Goal: Task Accomplishment & Management: Use online tool/utility

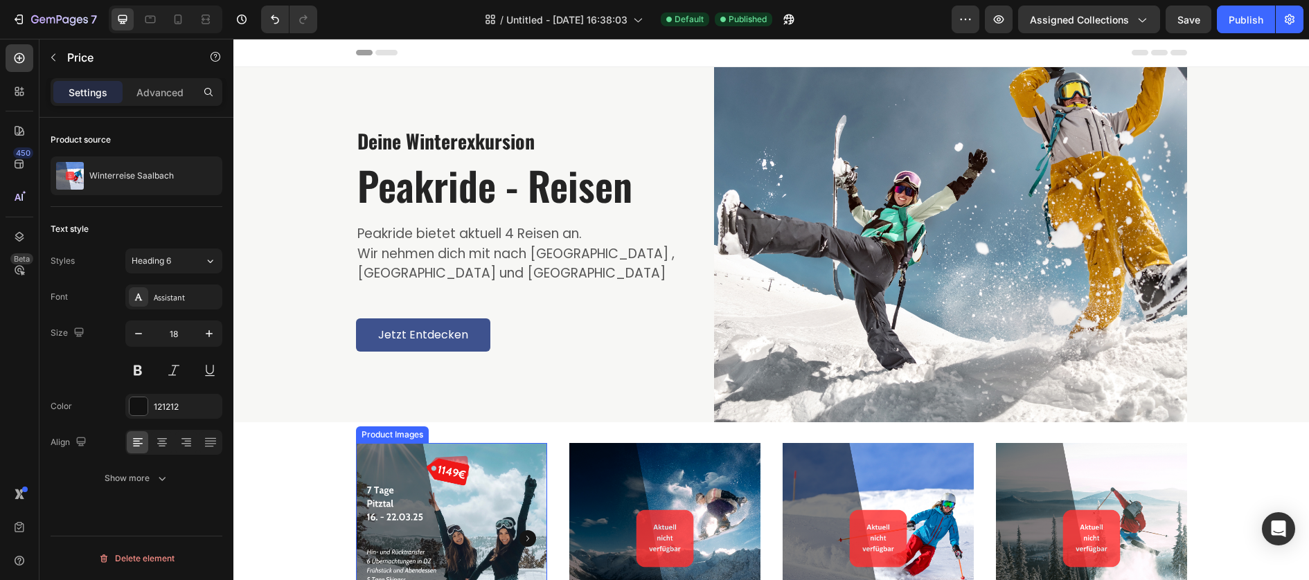
scroll to position [304, 0]
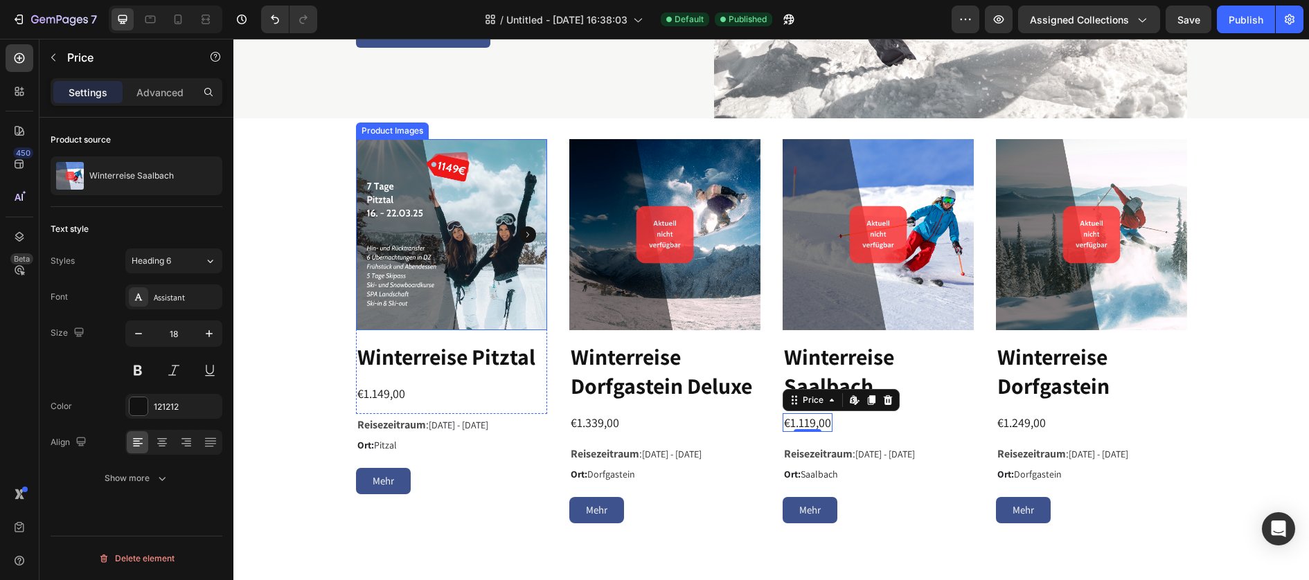
click at [454, 238] on img at bounding box center [451, 234] width 191 height 191
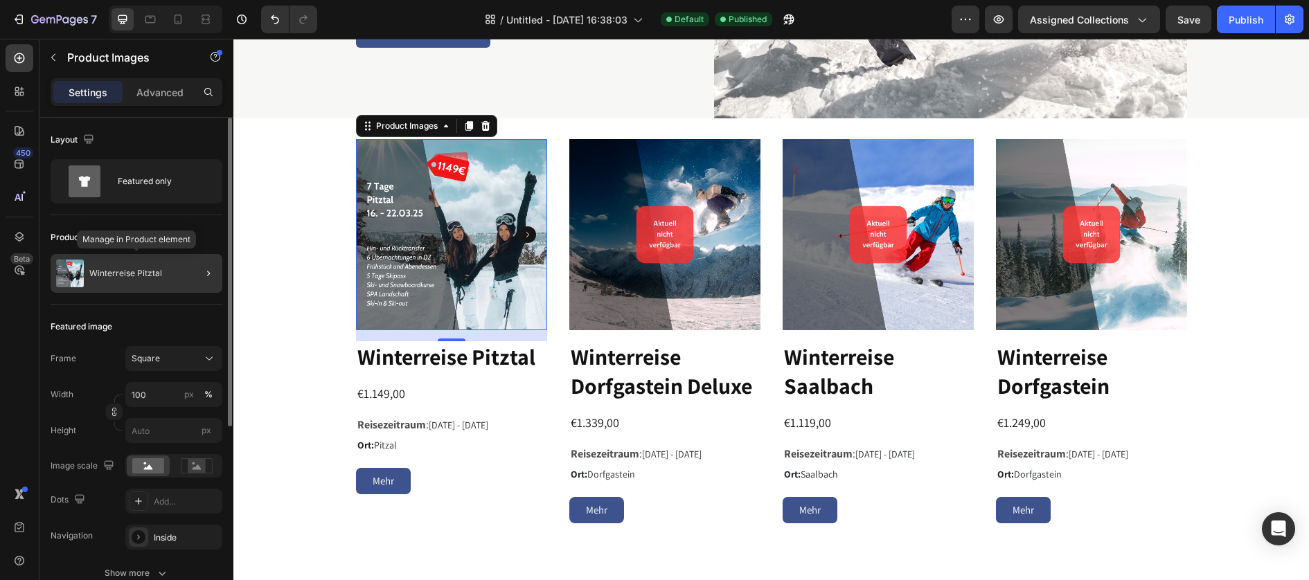
click at [177, 276] on div "Winterreise Pitztal" at bounding box center [137, 273] width 172 height 39
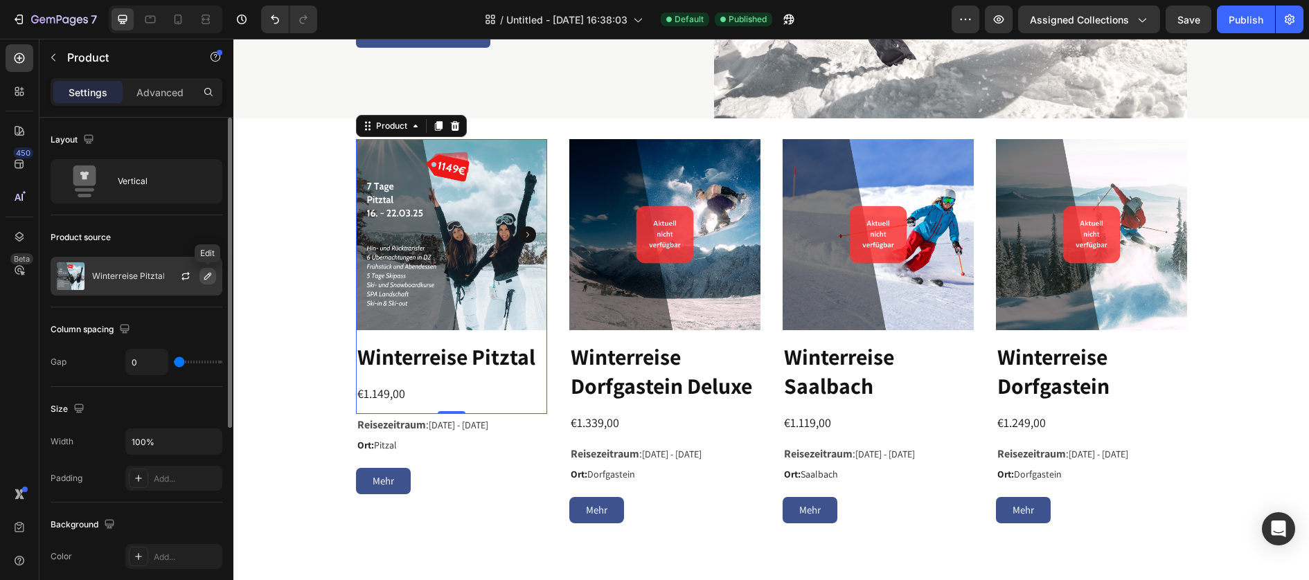
click at [211, 277] on icon "button" at bounding box center [207, 276] width 11 height 11
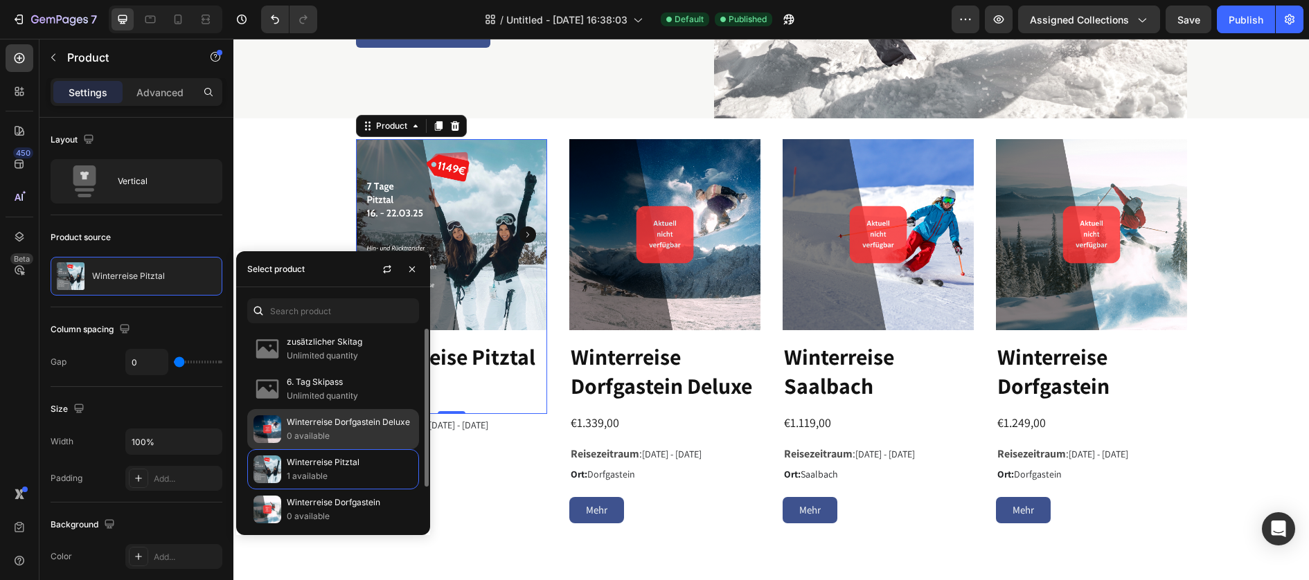
scroll to position [46, 0]
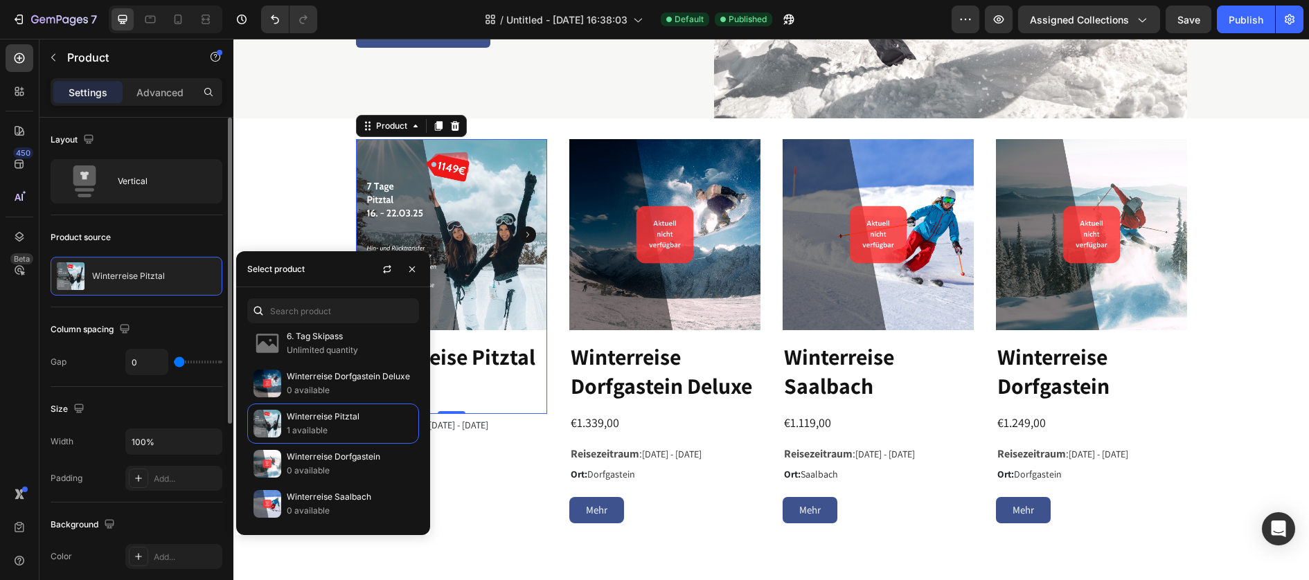
click at [143, 231] on div "Product source" at bounding box center [137, 237] width 172 height 22
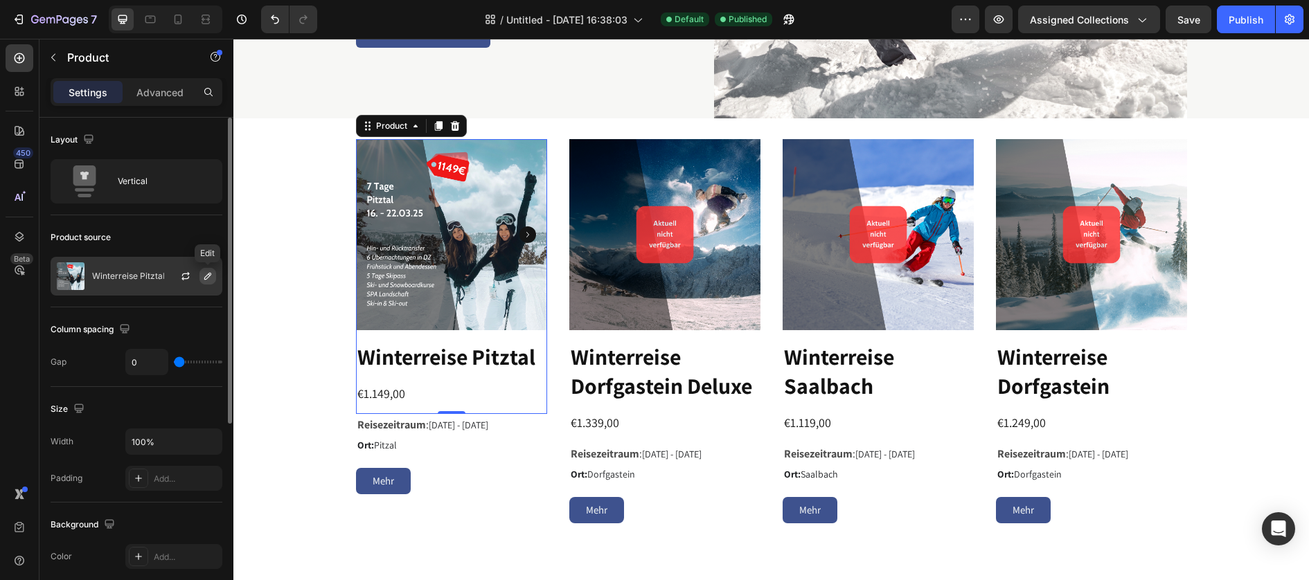
click at [212, 279] on icon "button" at bounding box center [207, 276] width 11 height 11
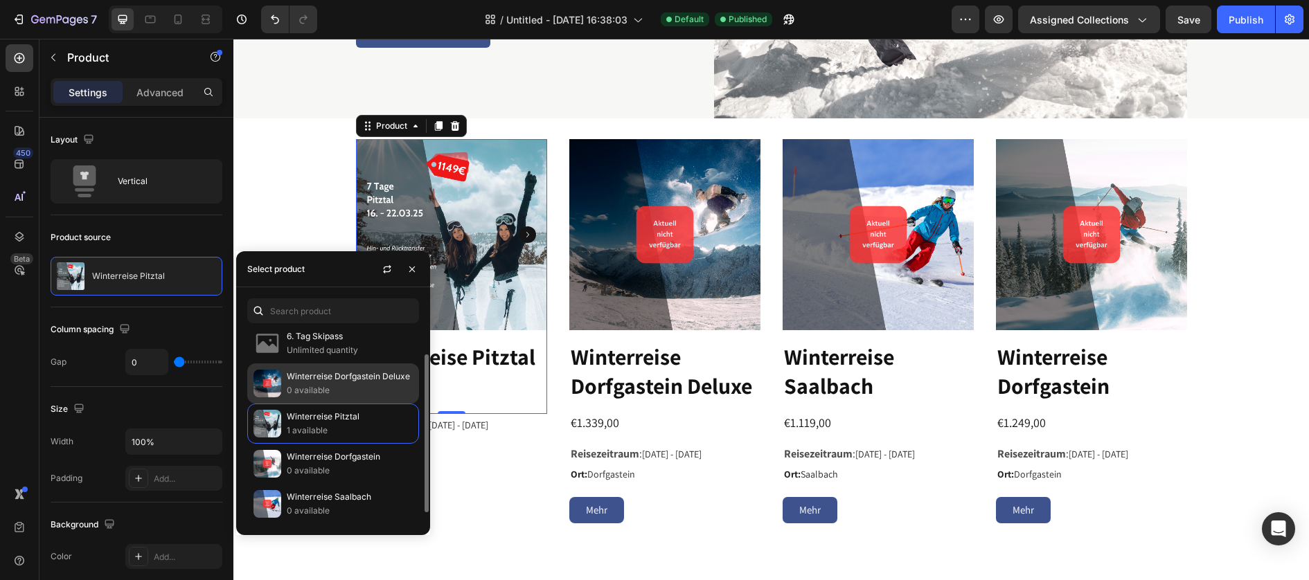
scroll to position [0, 0]
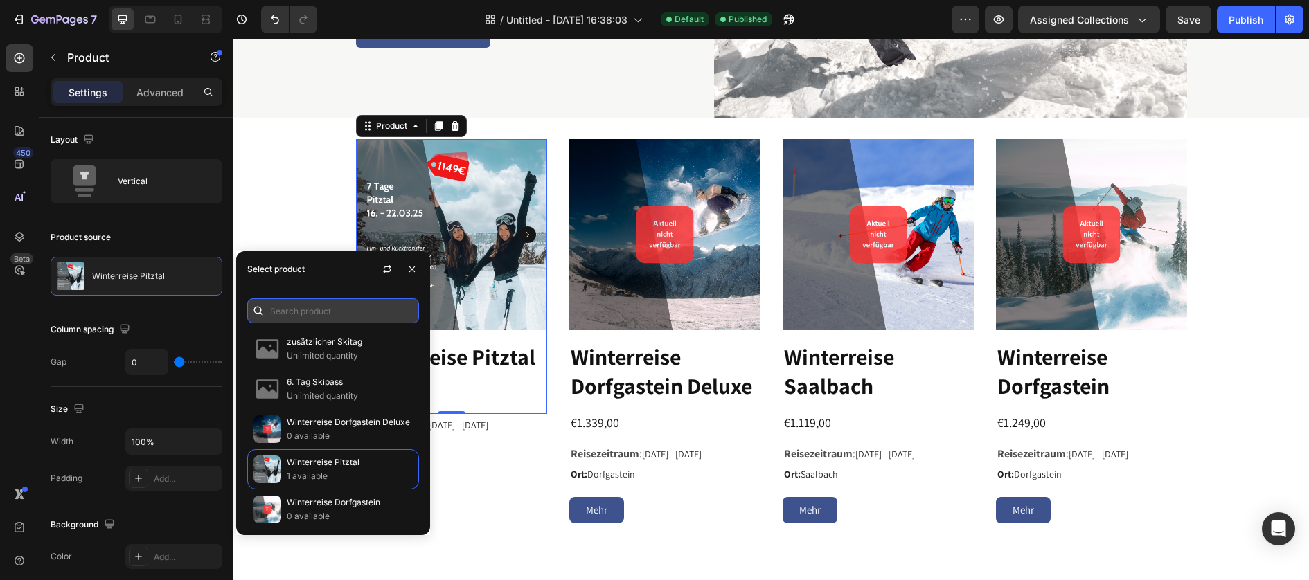
click at [295, 305] on input "text" at bounding box center [333, 311] width 172 height 25
type input "u"
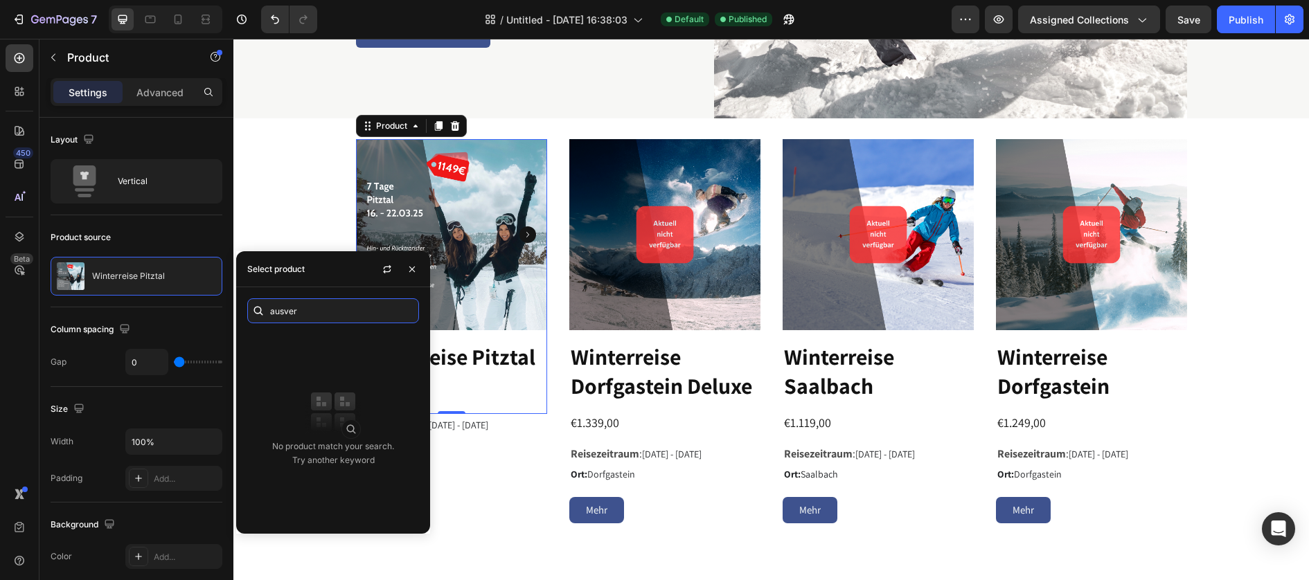
type input "ausverkauft"
click at [16, 165] on icon at bounding box center [19, 164] width 14 height 14
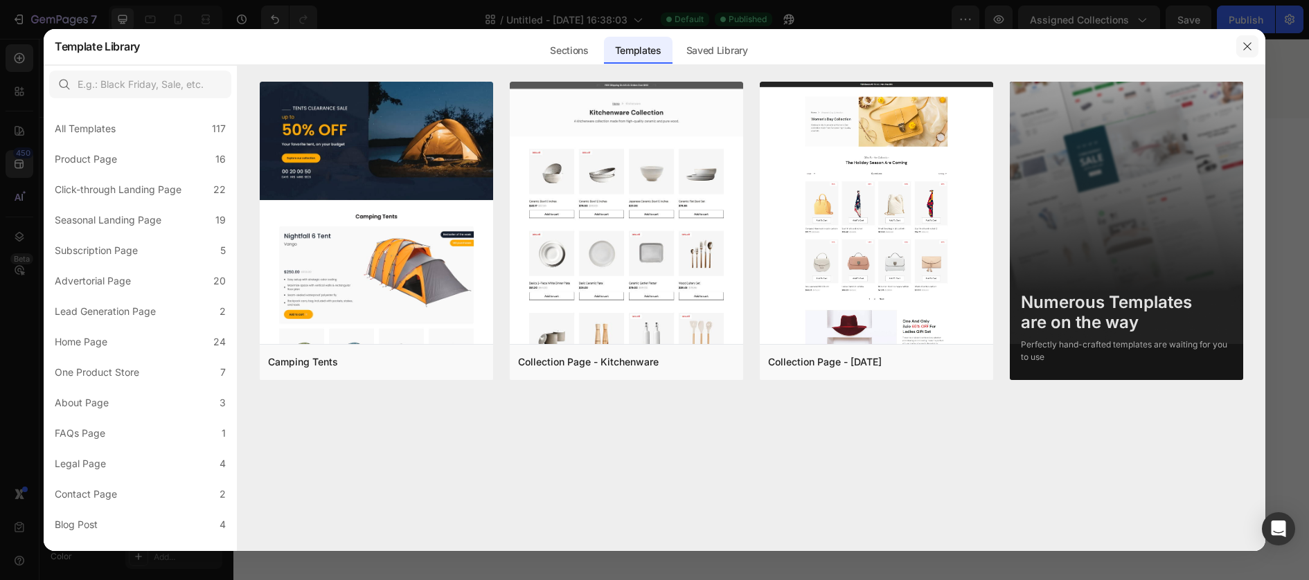
click at [1253, 42] on button "button" at bounding box center [1247, 46] width 22 height 22
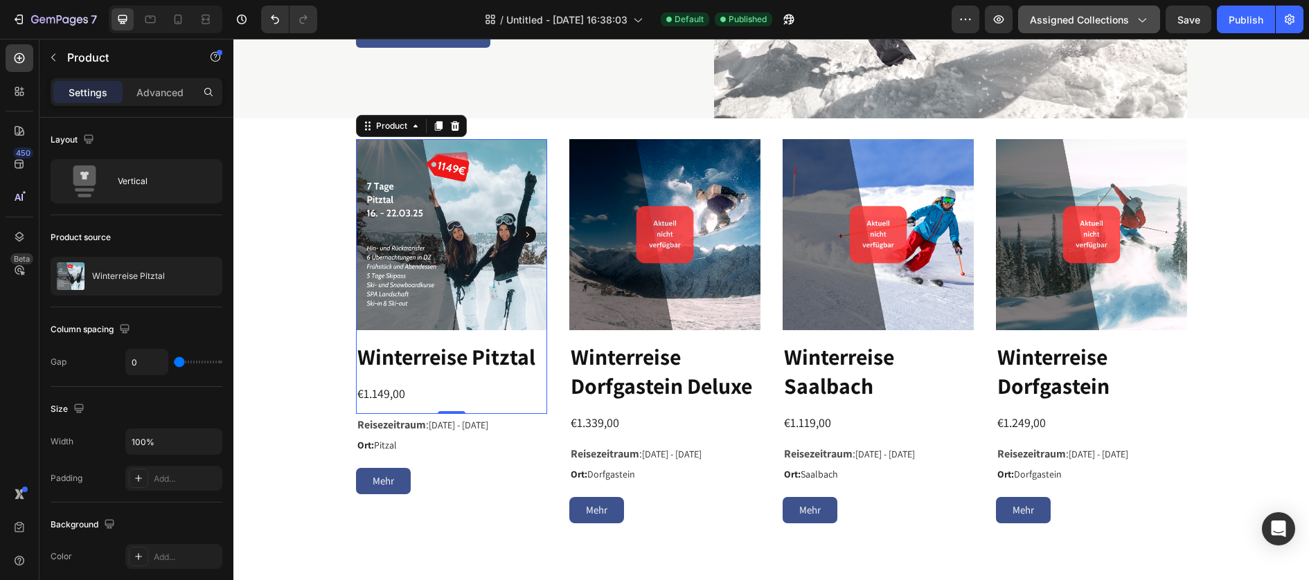
click at [1145, 20] on icon "button" at bounding box center [1141, 19] width 14 height 14
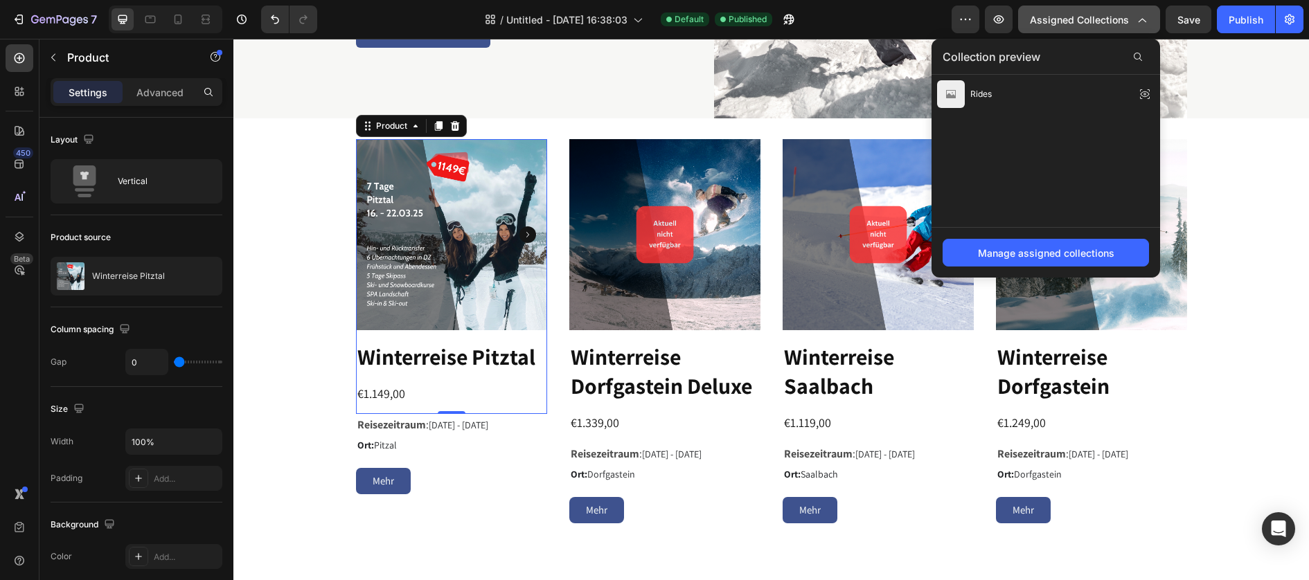
click at [1145, 20] on icon "button" at bounding box center [1141, 19] width 14 height 14
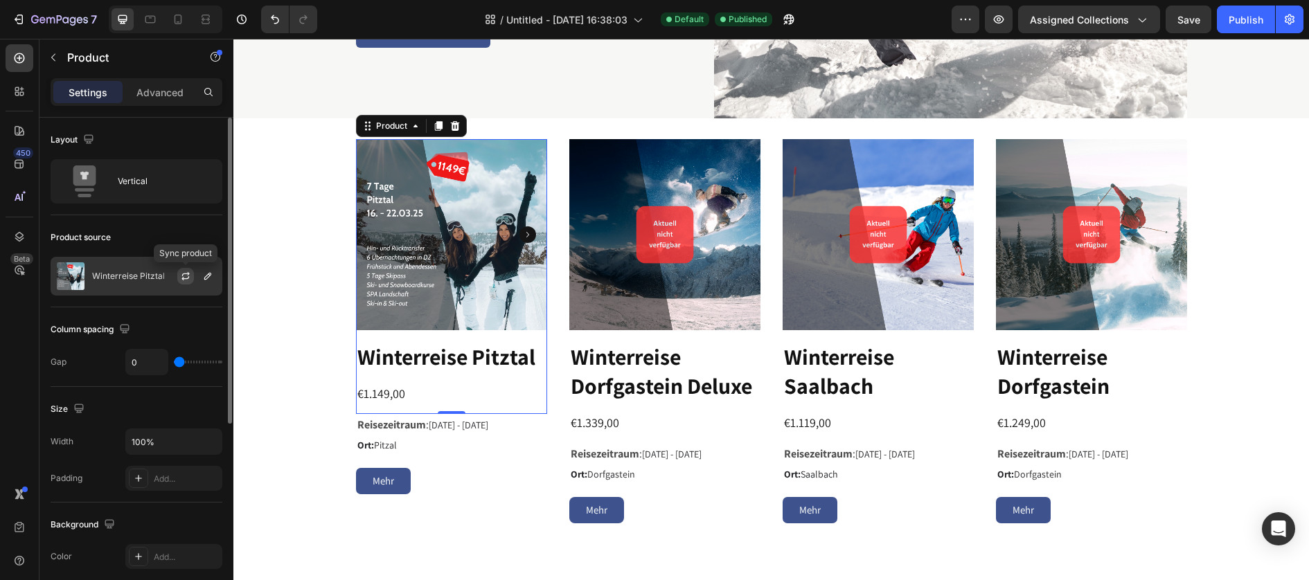
click at [186, 276] on icon "button" at bounding box center [185, 276] width 11 height 11
click at [211, 278] on icon "button" at bounding box center [207, 276] width 11 height 11
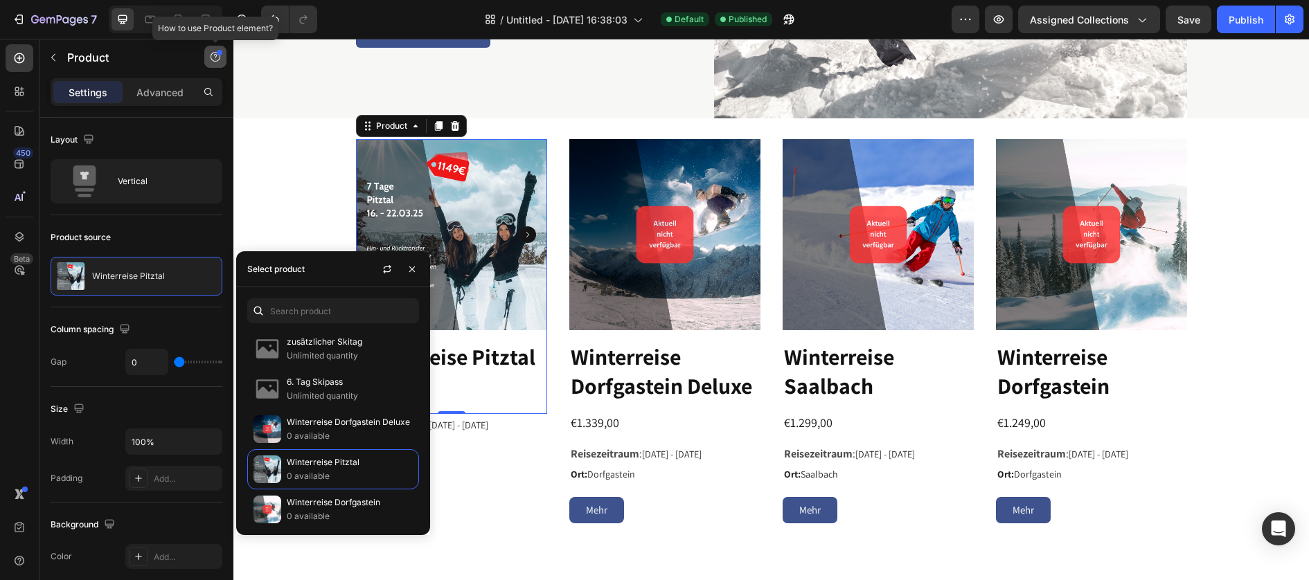
click at [218, 55] on icon "button" at bounding box center [215, 56] width 11 height 11
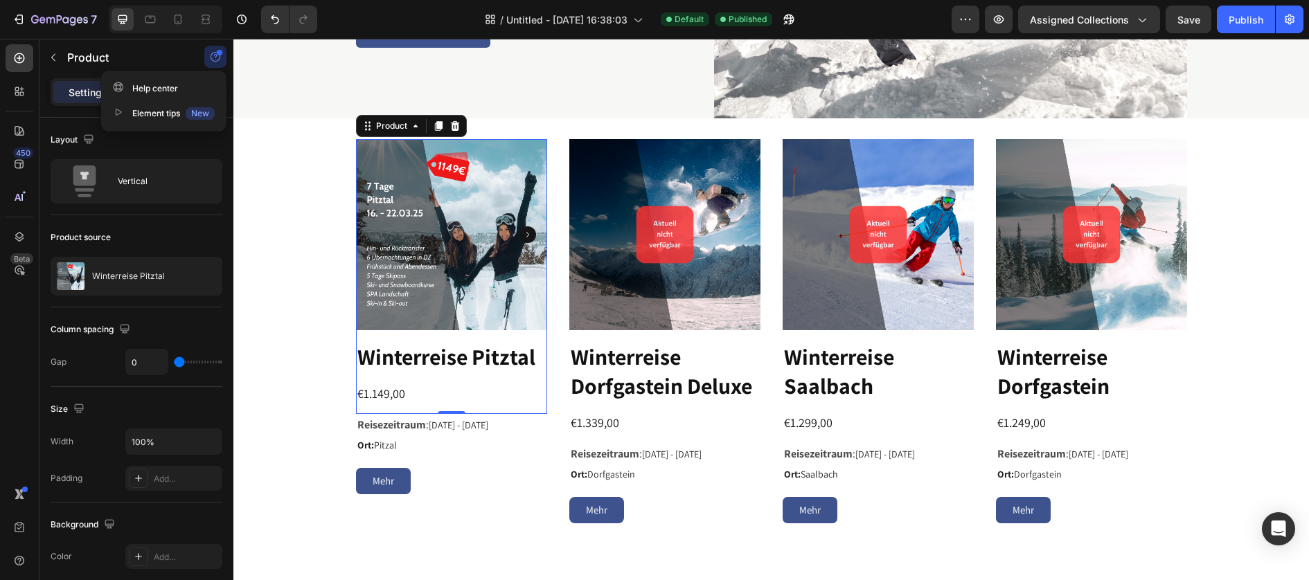
click at [215, 59] on icon "button" at bounding box center [215, 59] width 1 height 1
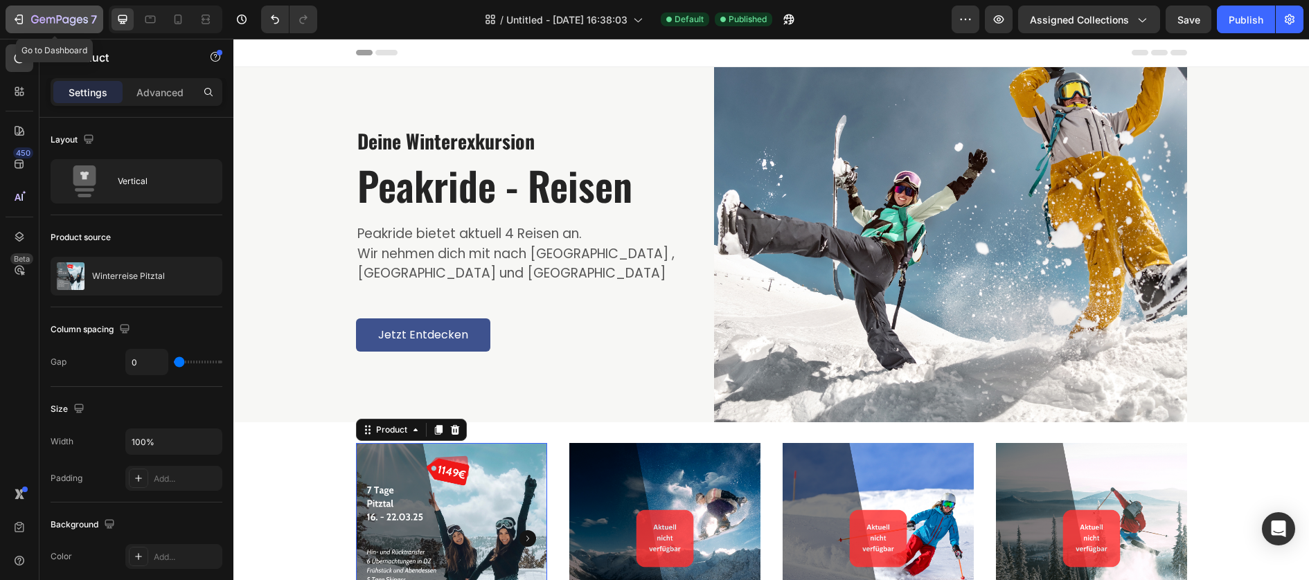
click at [51, 19] on icon "button" at bounding box center [50, 20] width 8 height 6
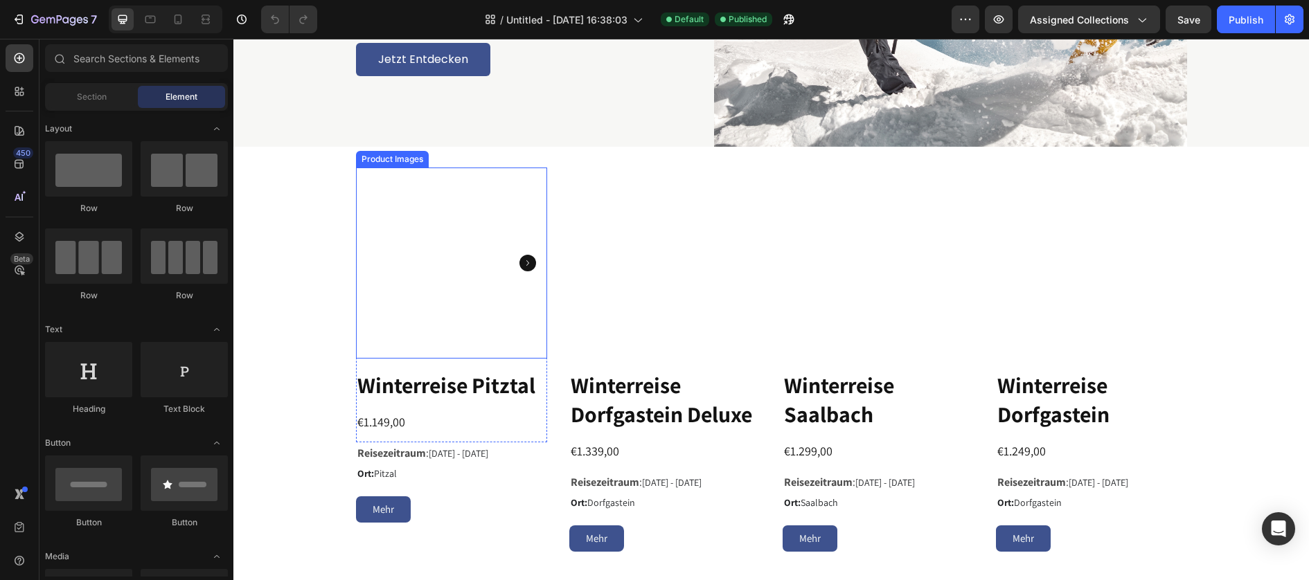
scroll to position [282, 0]
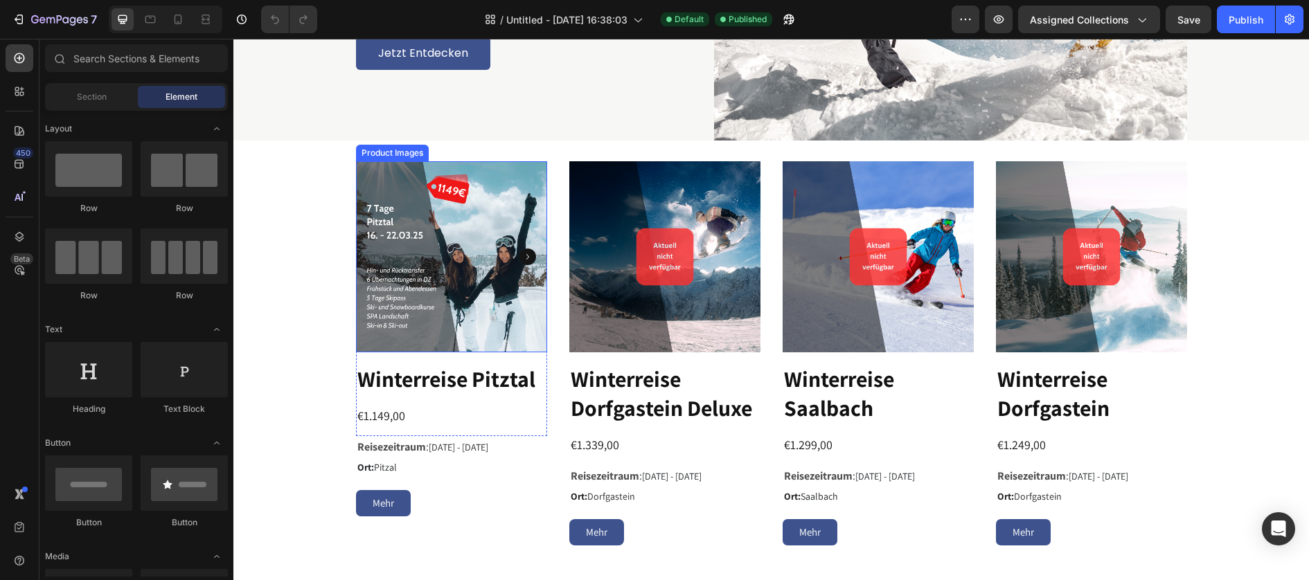
click at [449, 249] on img at bounding box center [451, 256] width 191 height 191
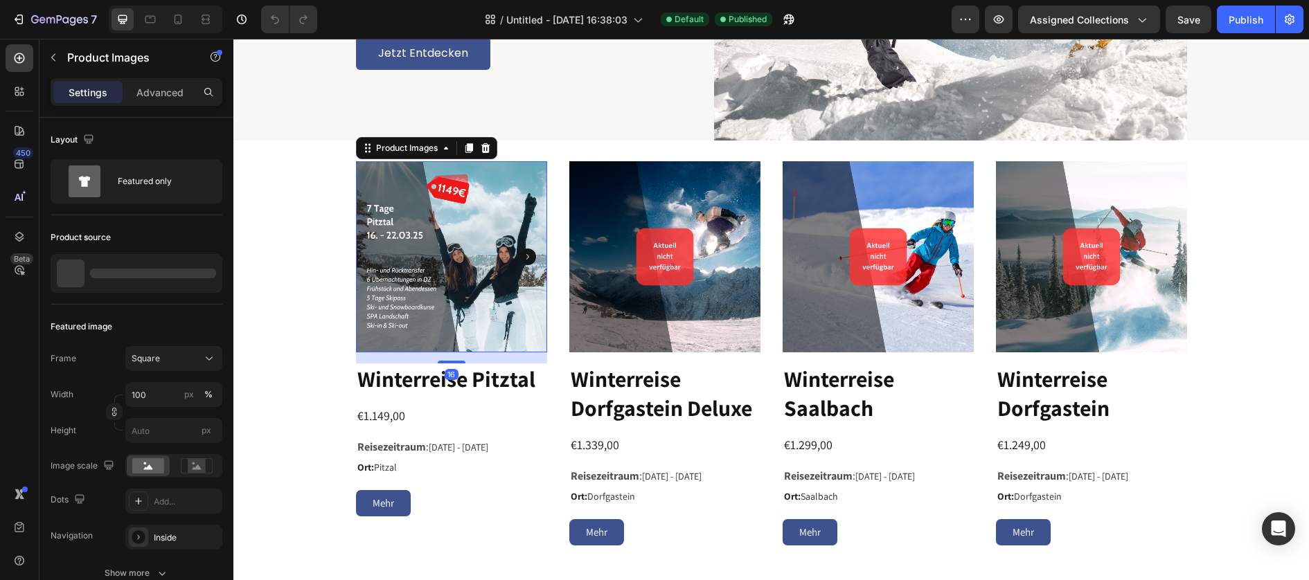
scroll to position [280, 0]
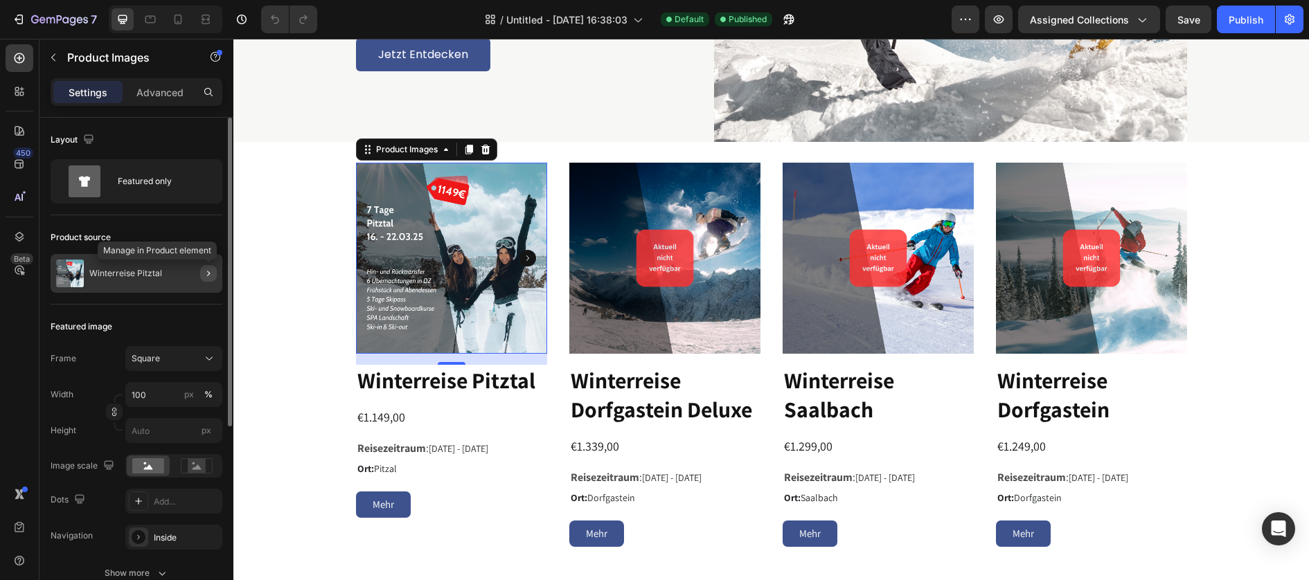
click at [211, 275] on icon "button" at bounding box center [208, 273] width 11 height 11
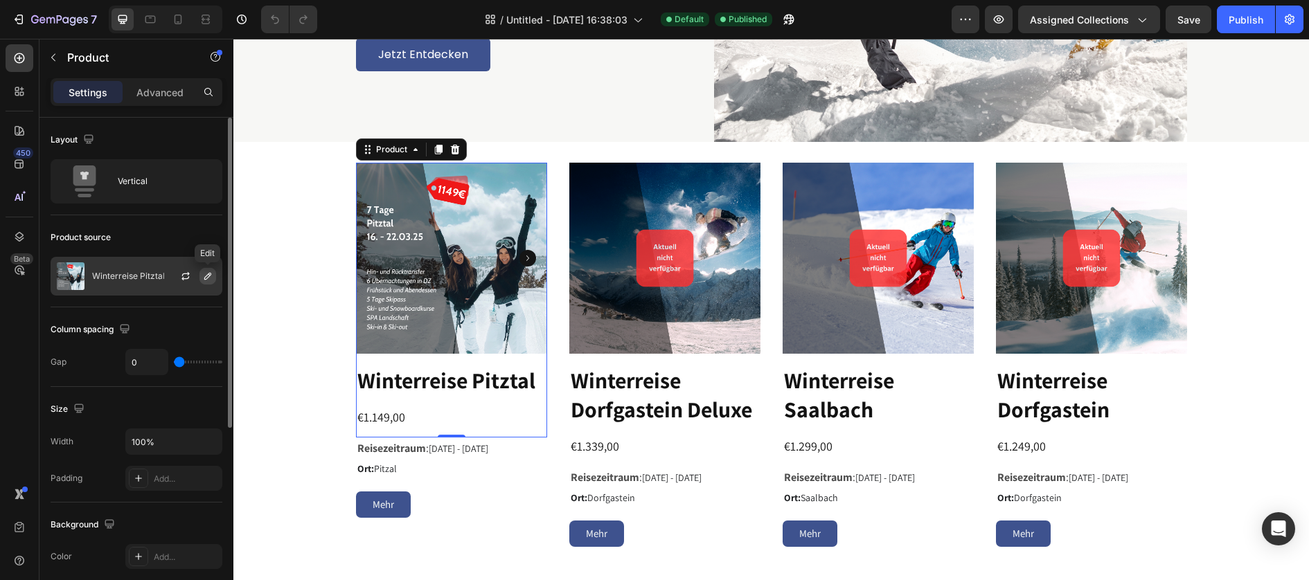
click at [209, 276] on icon "button" at bounding box center [207, 276] width 11 height 11
